Goal: Information Seeking & Learning: Understand process/instructions

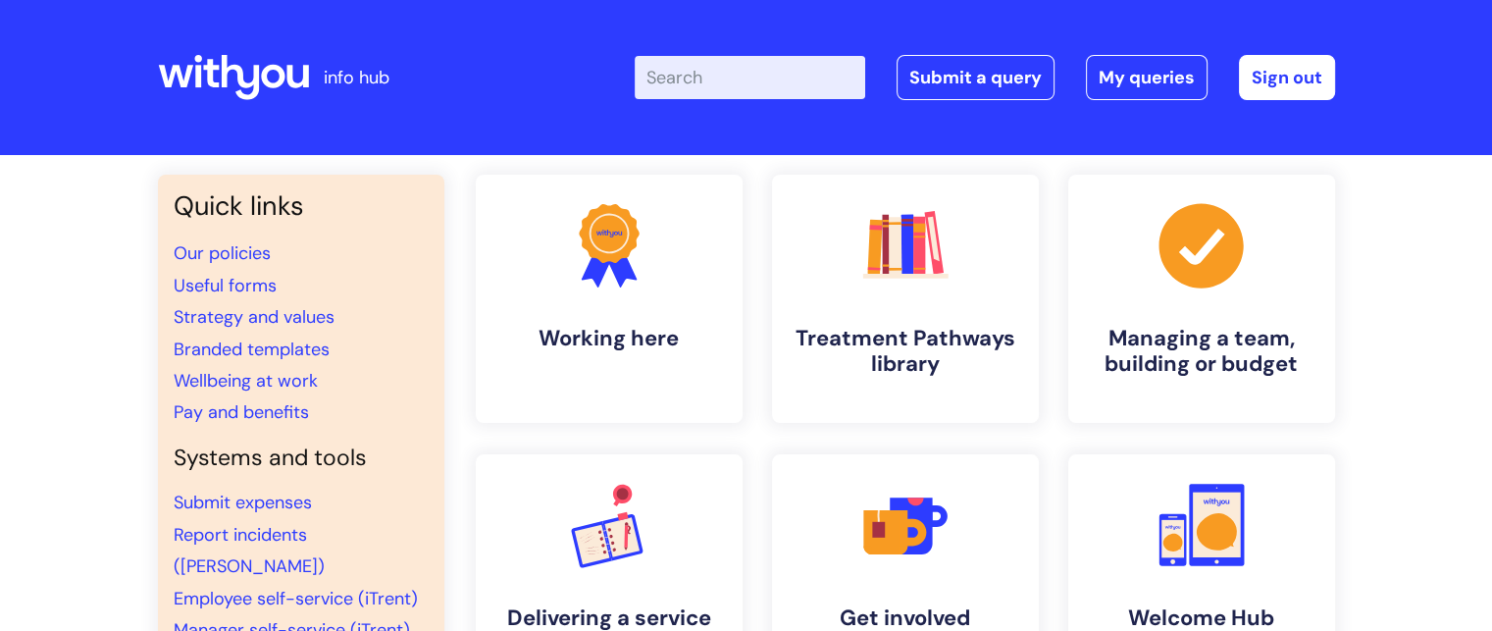
click at [737, 74] on input "Enter your search term here..." at bounding box center [750, 77] width 230 height 43
click at [690, 78] on input "Enter your search term here..." at bounding box center [750, 77] width 230 height 43
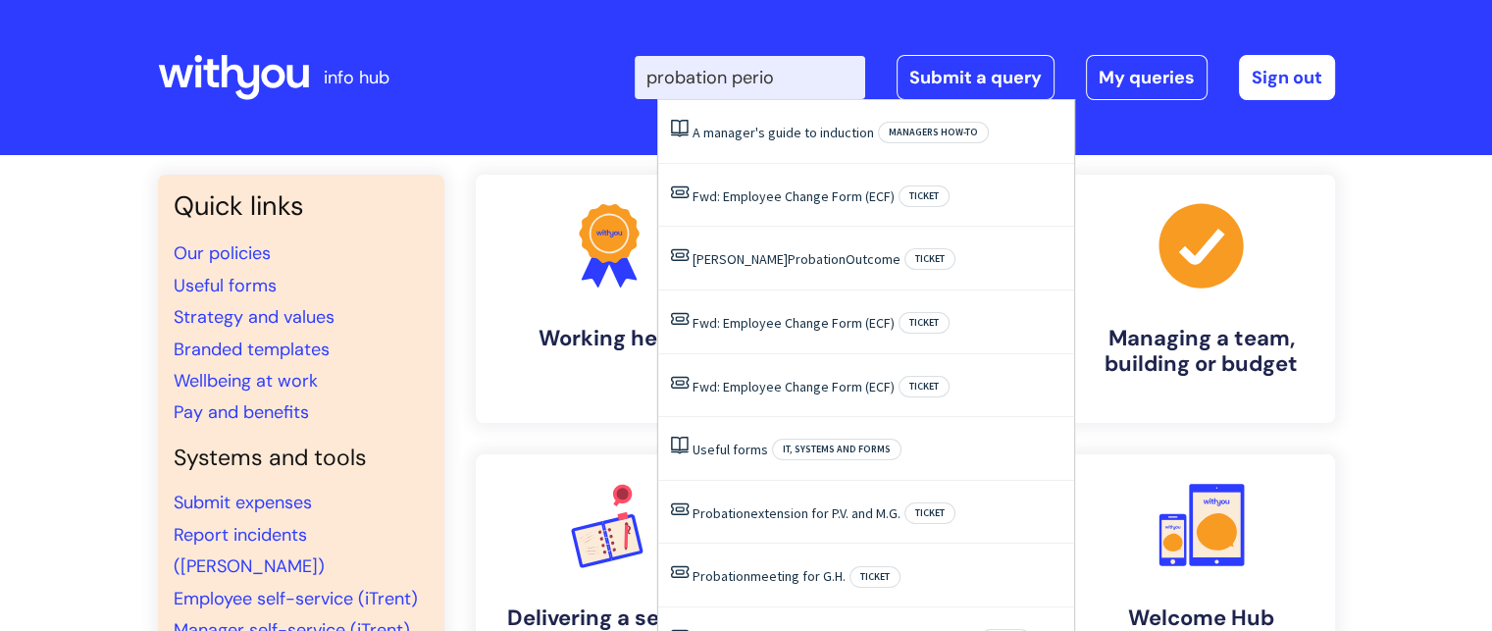
type input "probation period"
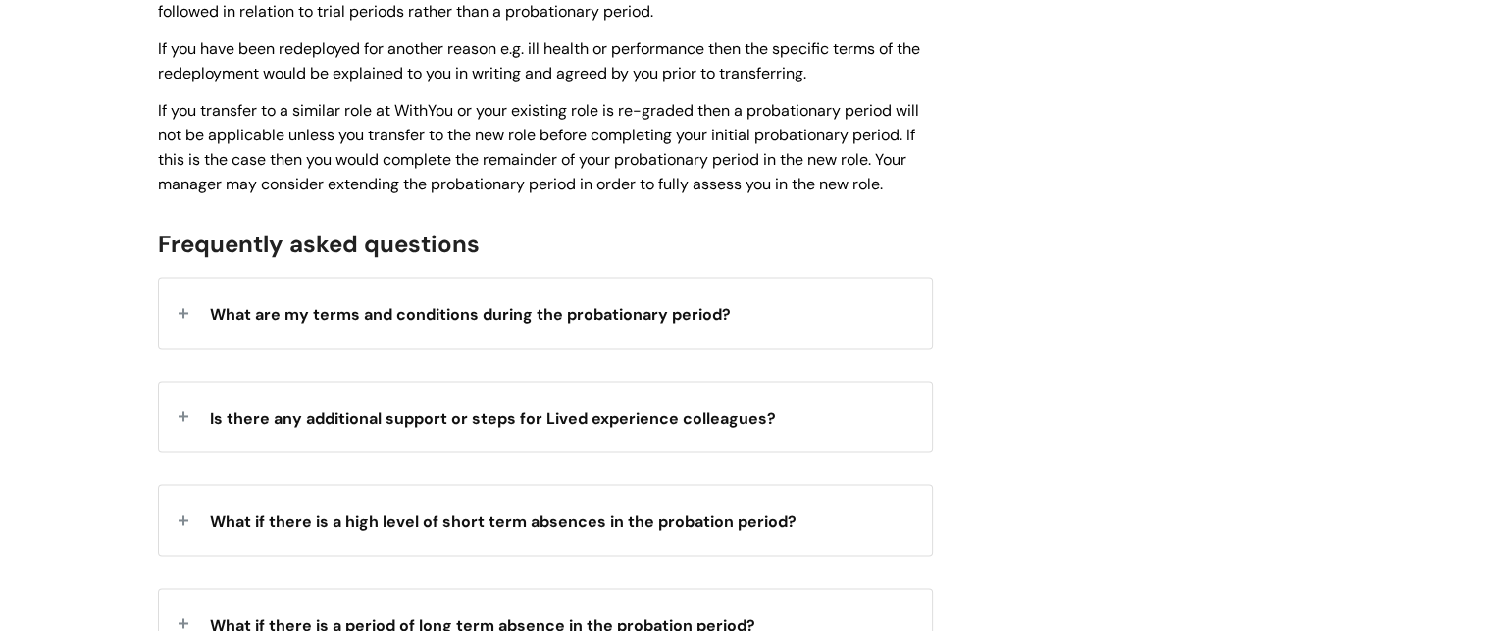
scroll to position [2943, 0]
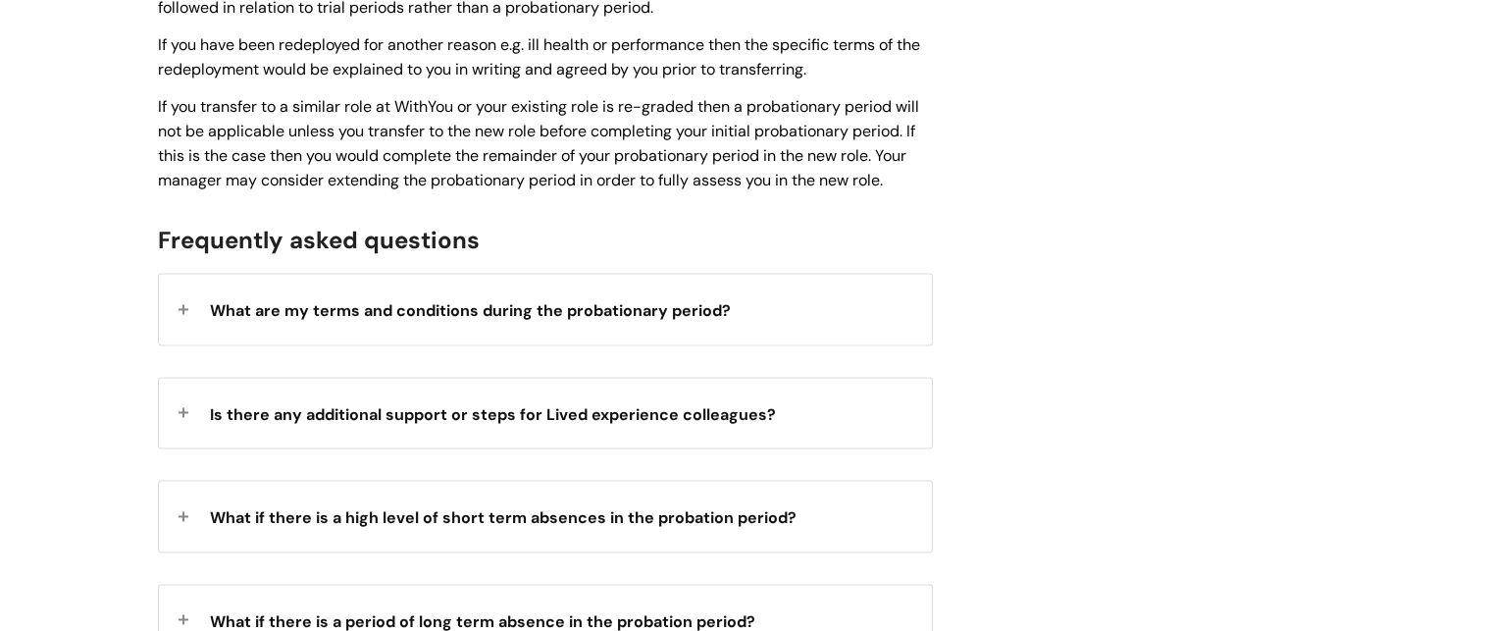
click at [490, 305] on span "What are my terms and conditions during the probationary period?" at bounding box center [470, 310] width 521 height 21
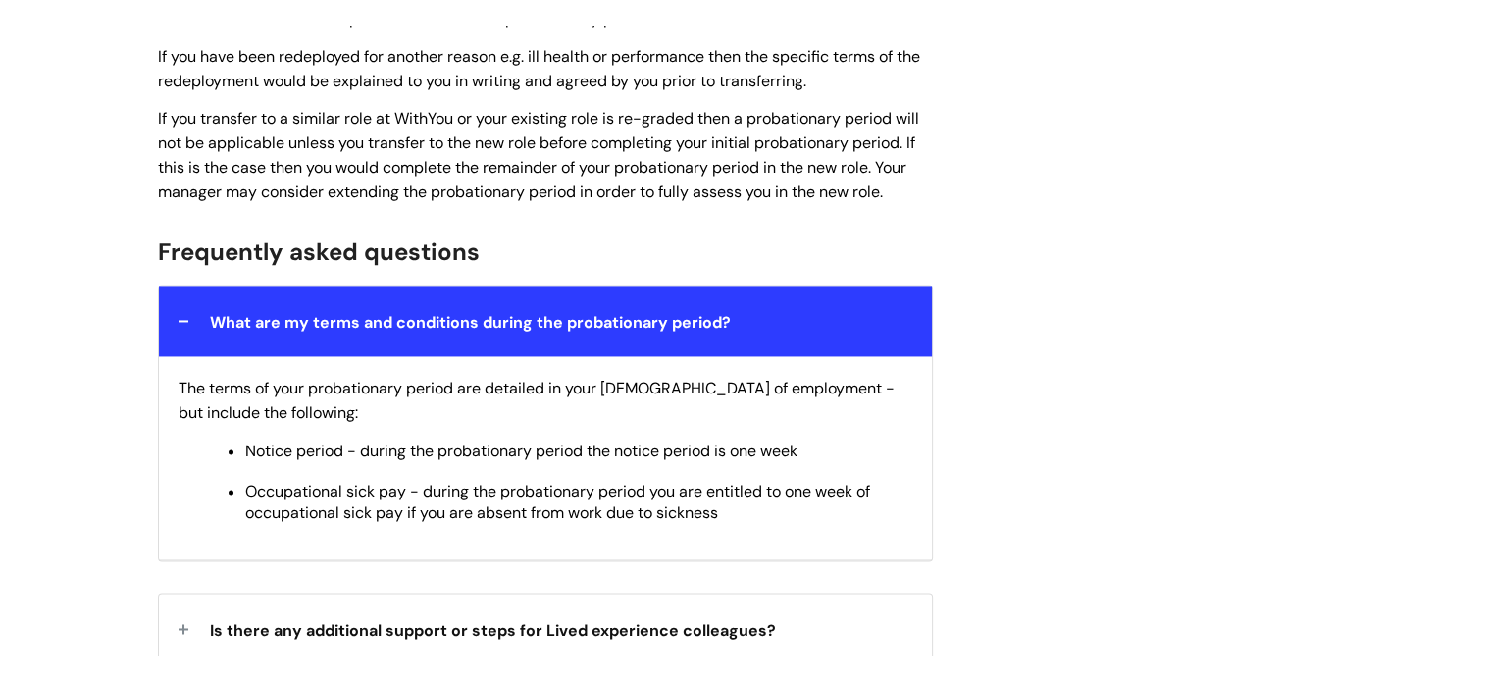
scroll to position [3139, 0]
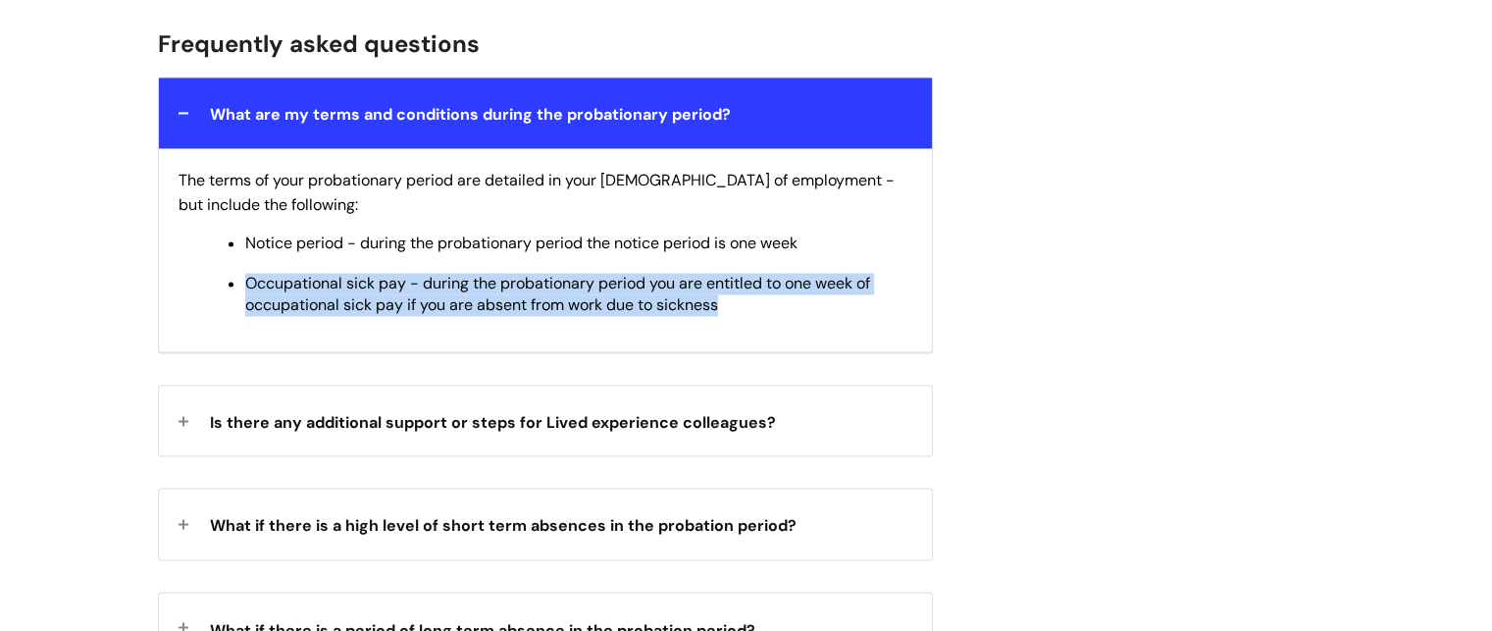
drag, startPoint x: 767, startPoint y: 307, endPoint x: 245, endPoint y: 279, distance: 522.6
click at [245, 279] on div "The terms of your probationary period are detailed in your contract of employme…" at bounding box center [545, 250] width 773 height 204
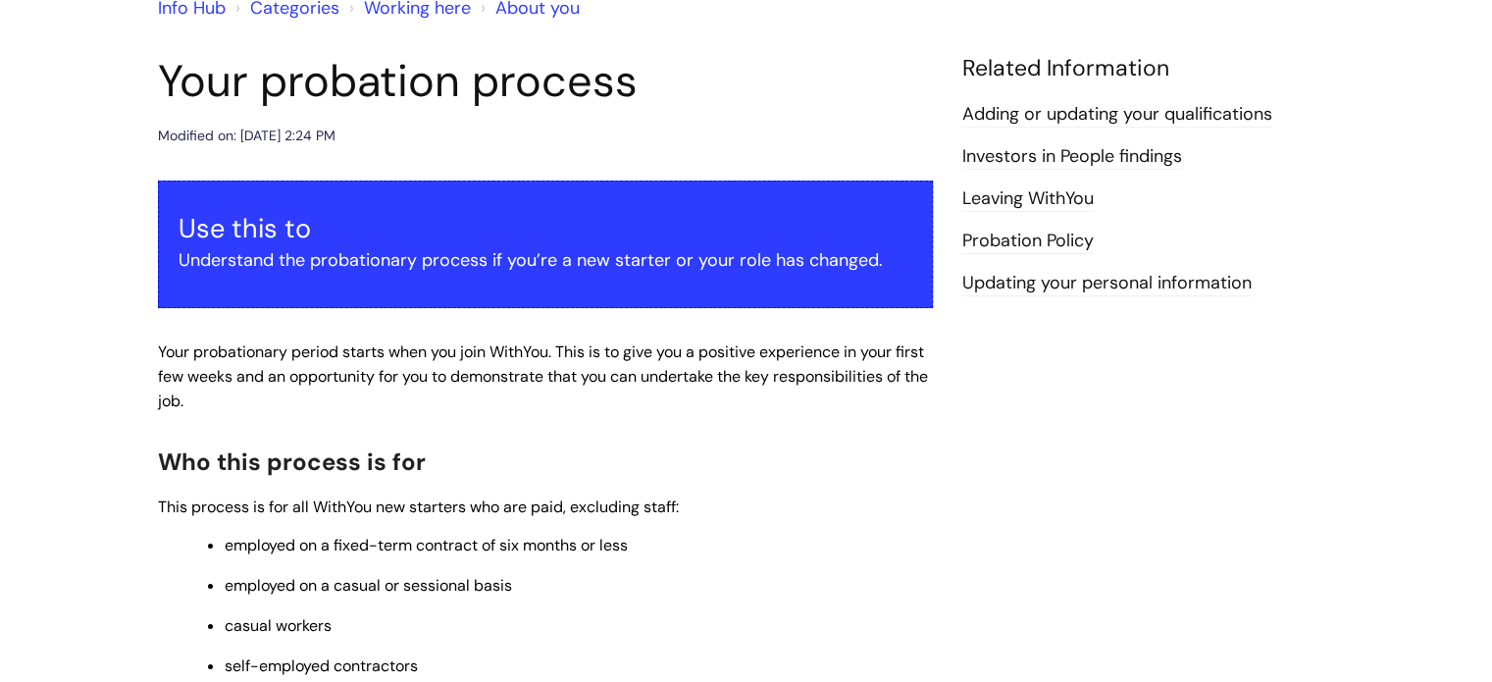
scroll to position [0, 0]
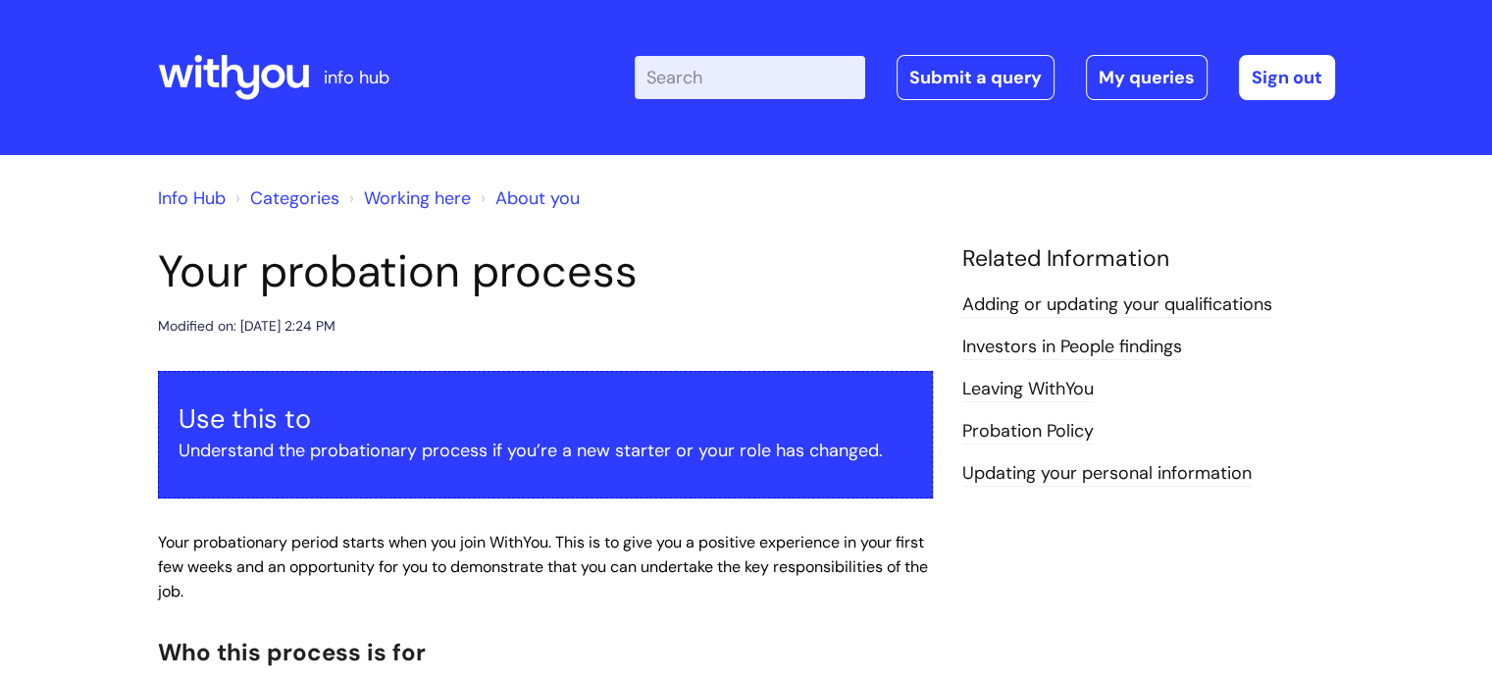
click at [188, 70] on icon at bounding box center [175, 76] width 34 height 23
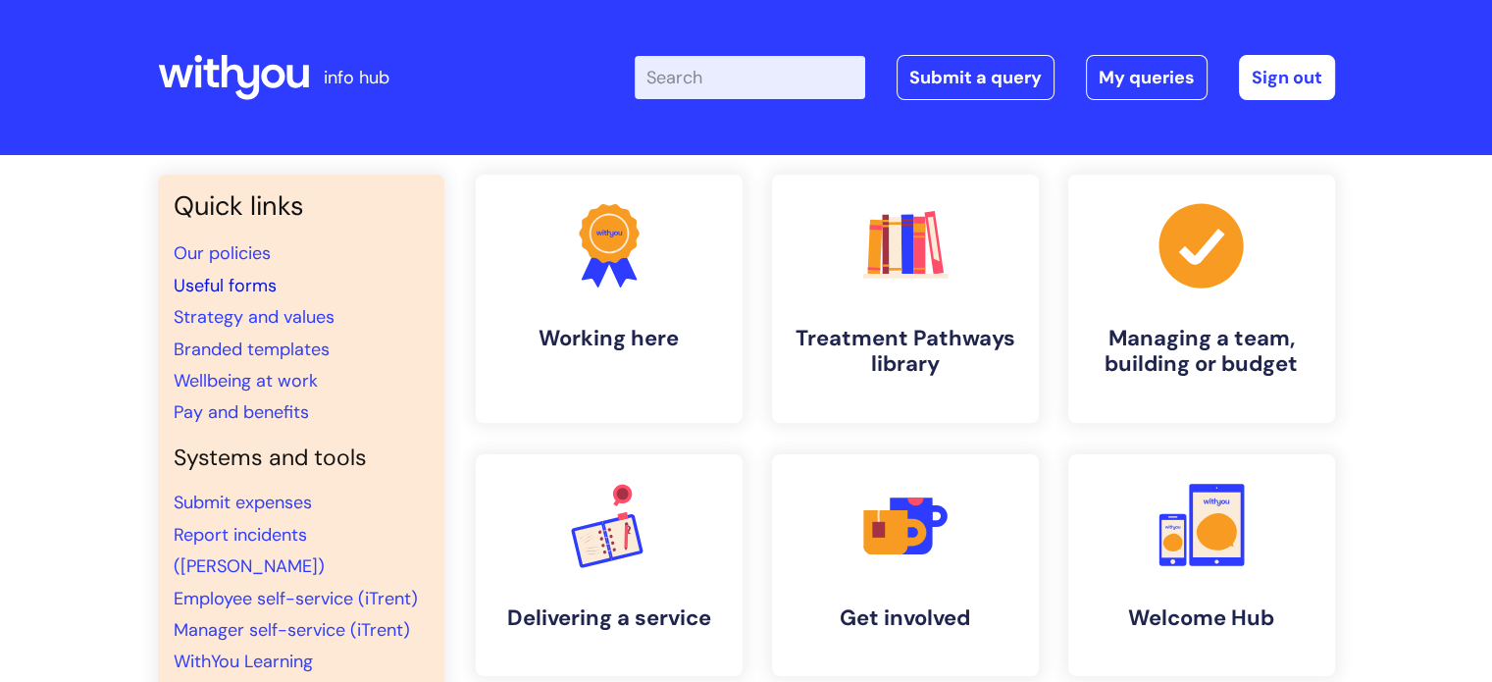
click at [252, 282] on link "Useful forms" at bounding box center [225, 286] width 103 height 24
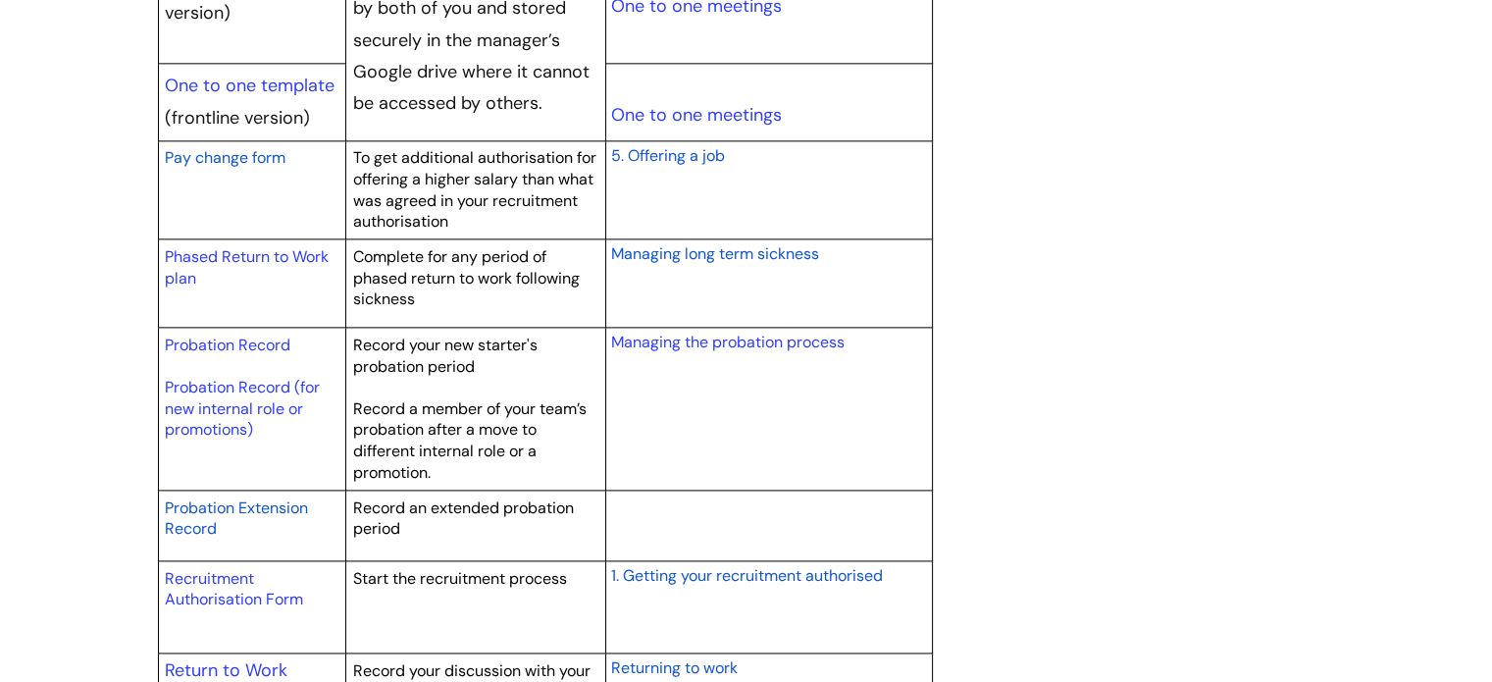
scroll to position [2943, 0]
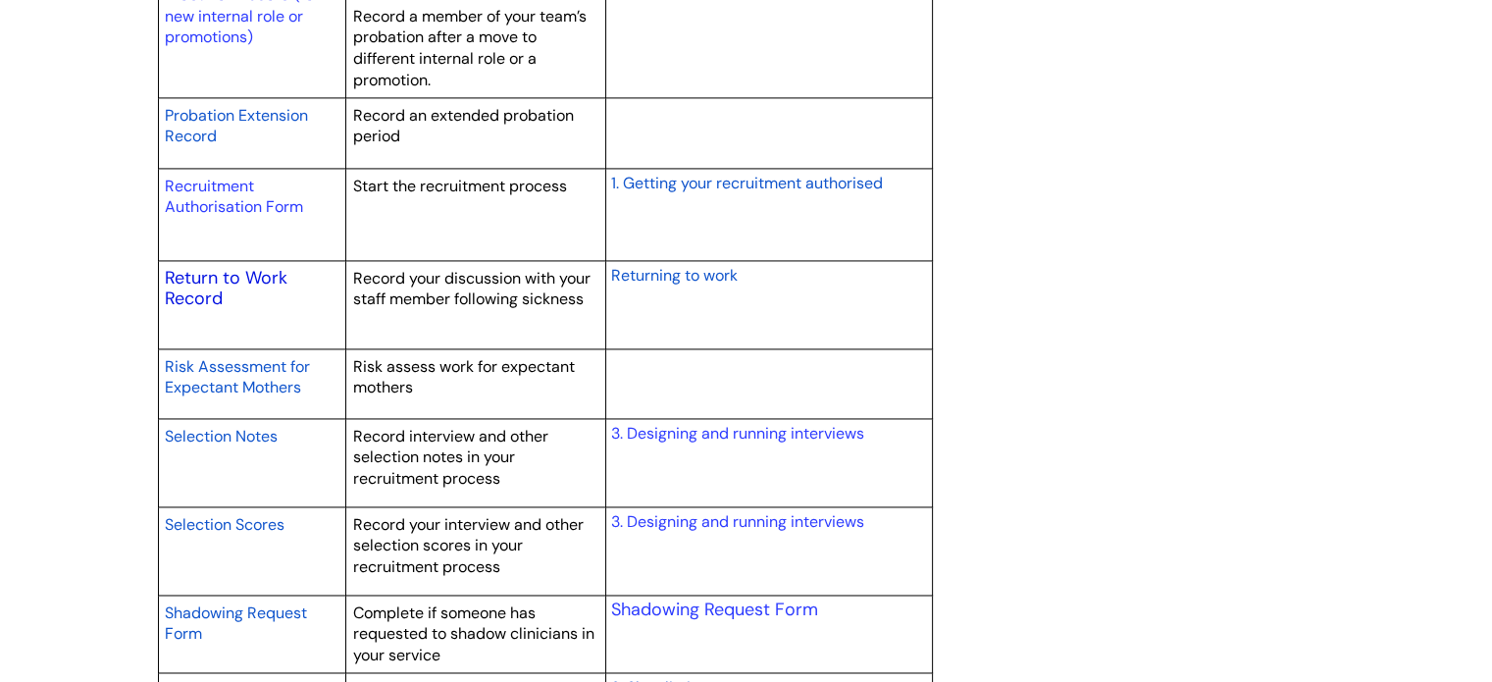
click at [243, 275] on link "Return to Work Record" at bounding box center [226, 288] width 123 height 45
